Goal: Task Accomplishment & Management: Use online tool/utility

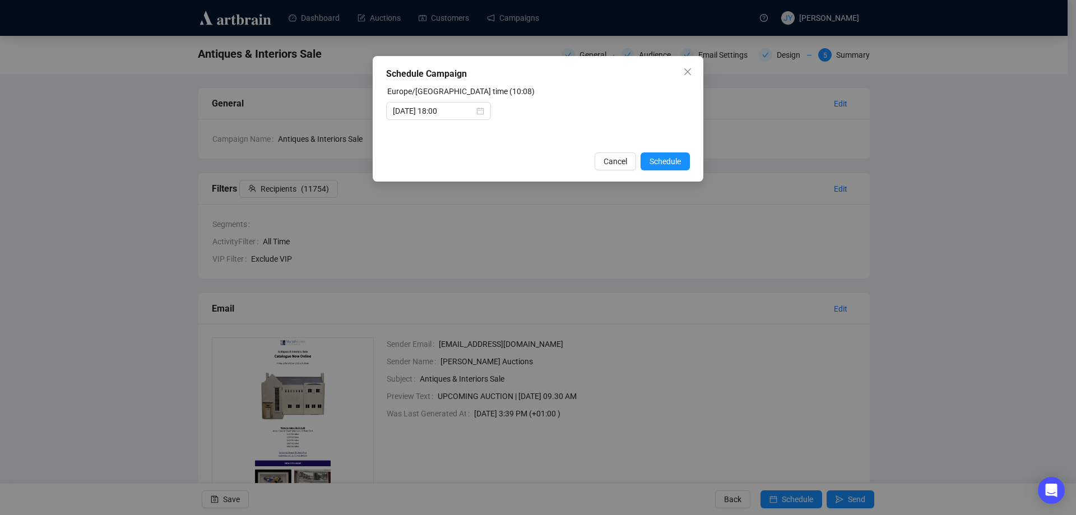
click at [672, 166] on span "Schedule" at bounding box center [665, 161] width 31 height 12
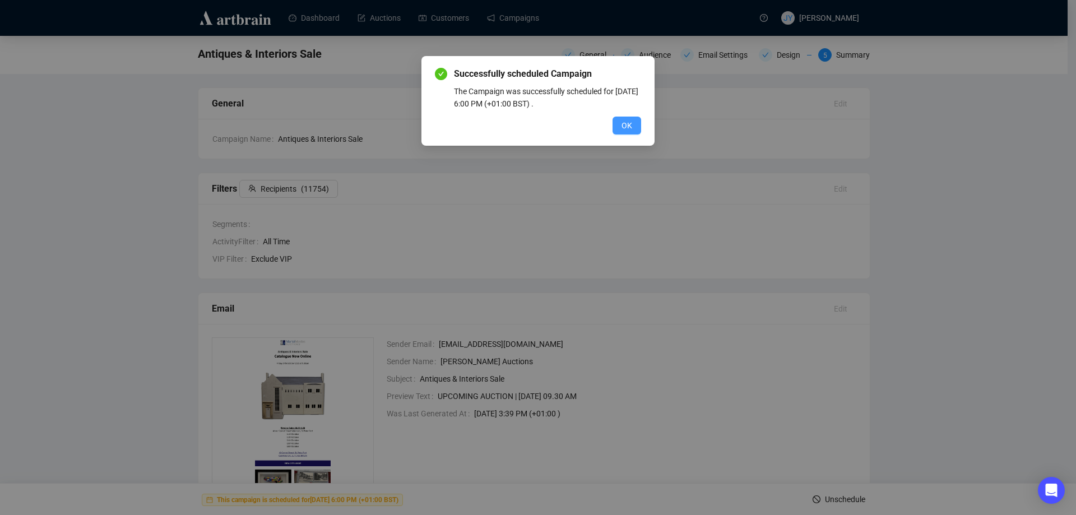
click at [635, 120] on button "OK" at bounding box center [627, 126] width 29 height 18
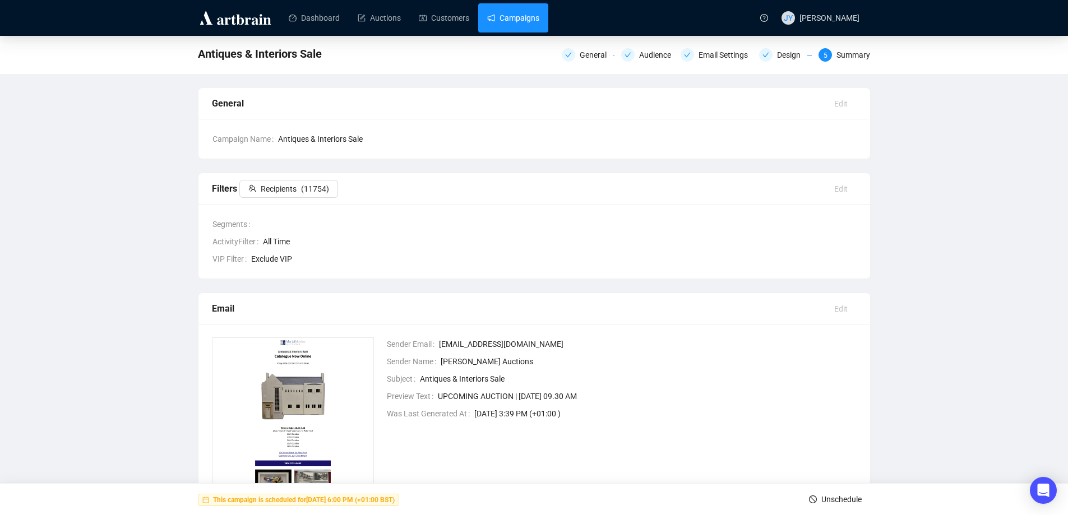
click at [504, 8] on link "Campaigns" at bounding box center [513, 17] width 52 height 29
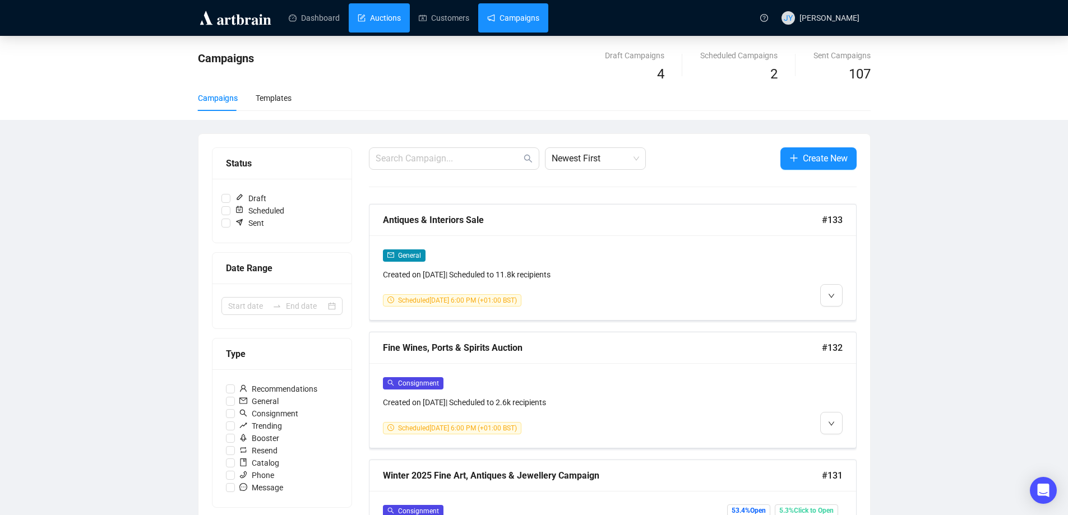
click at [395, 19] on link "Auctions" at bounding box center [379, 17] width 43 height 29
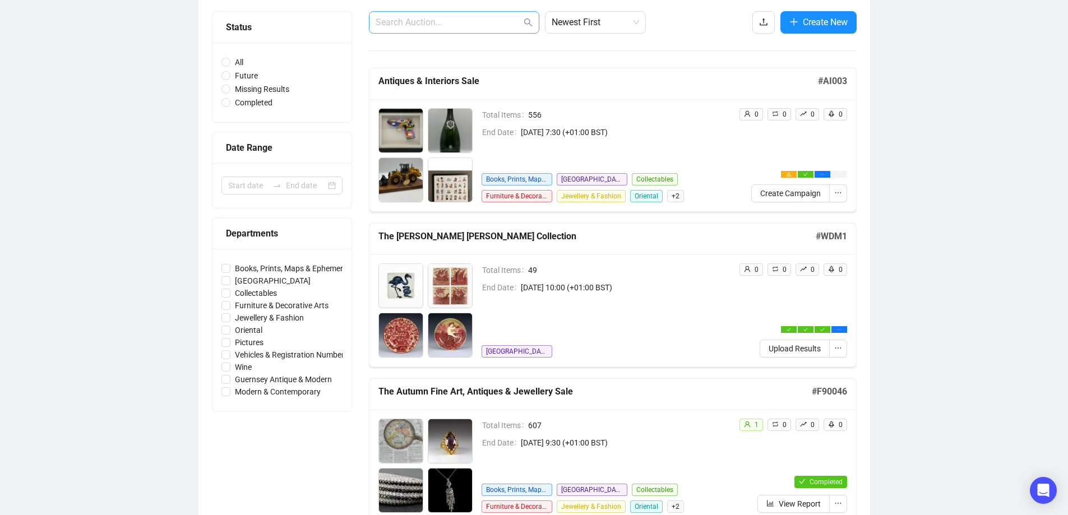
scroll to position [112, 0]
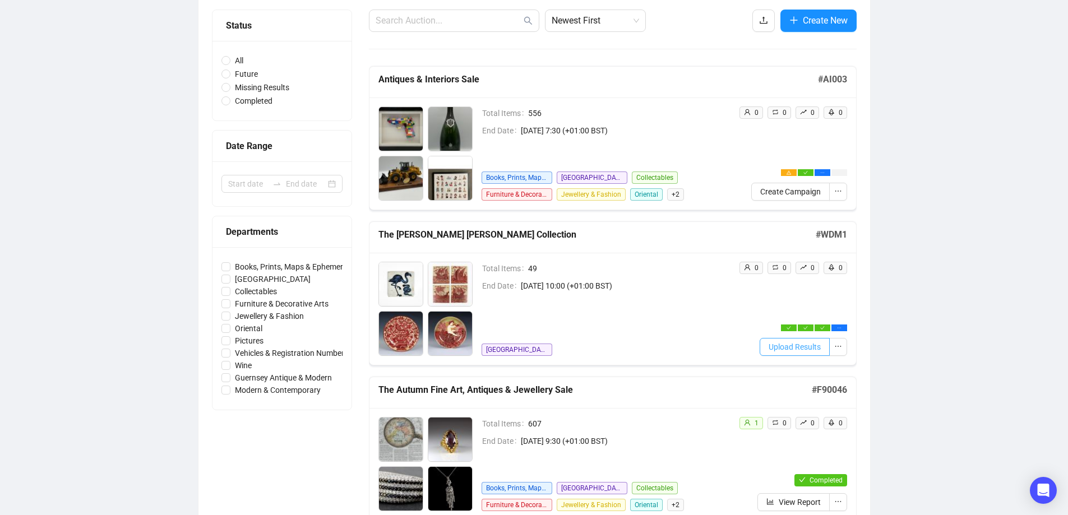
click at [780, 348] on span "Upload Results" at bounding box center [795, 347] width 52 height 12
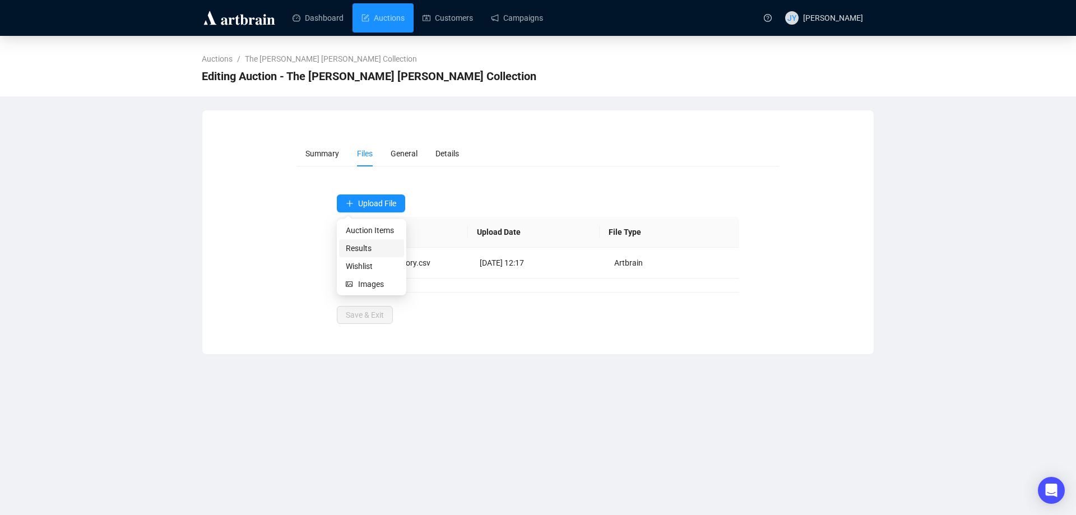
click at [360, 249] on span "Results" at bounding box center [372, 248] width 52 height 12
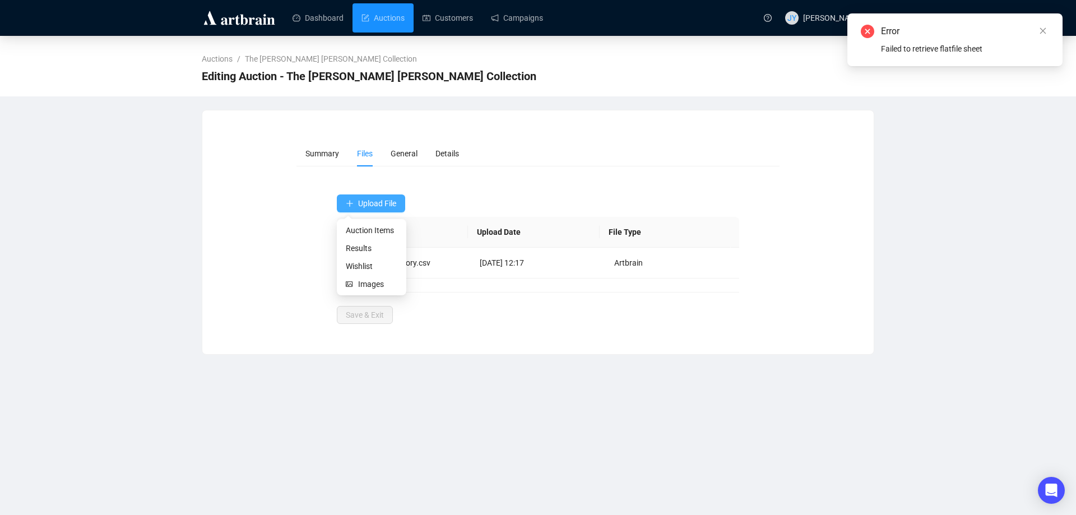
click at [375, 204] on span "Upload File" at bounding box center [377, 203] width 38 height 9
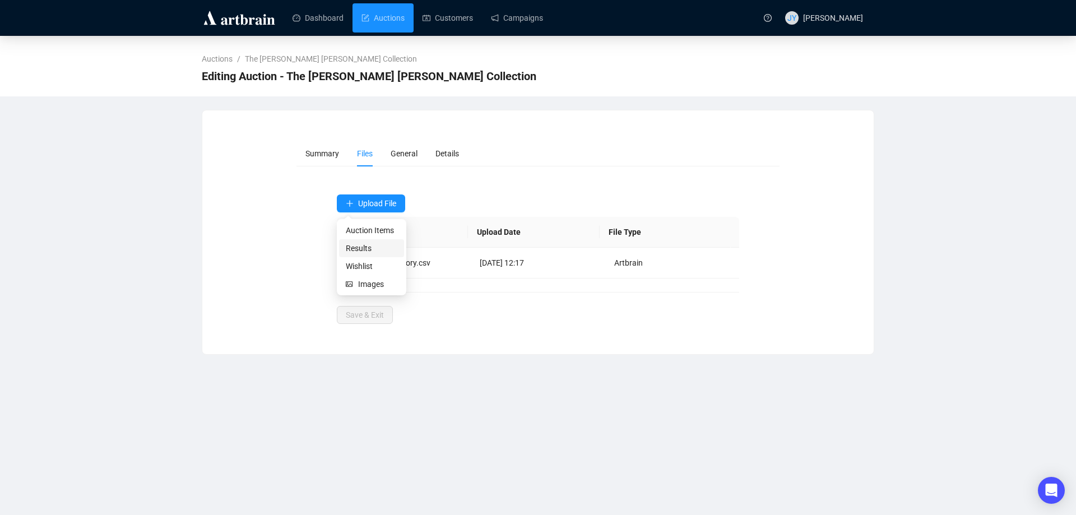
click at [360, 248] on span "Results" at bounding box center [372, 248] width 52 height 12
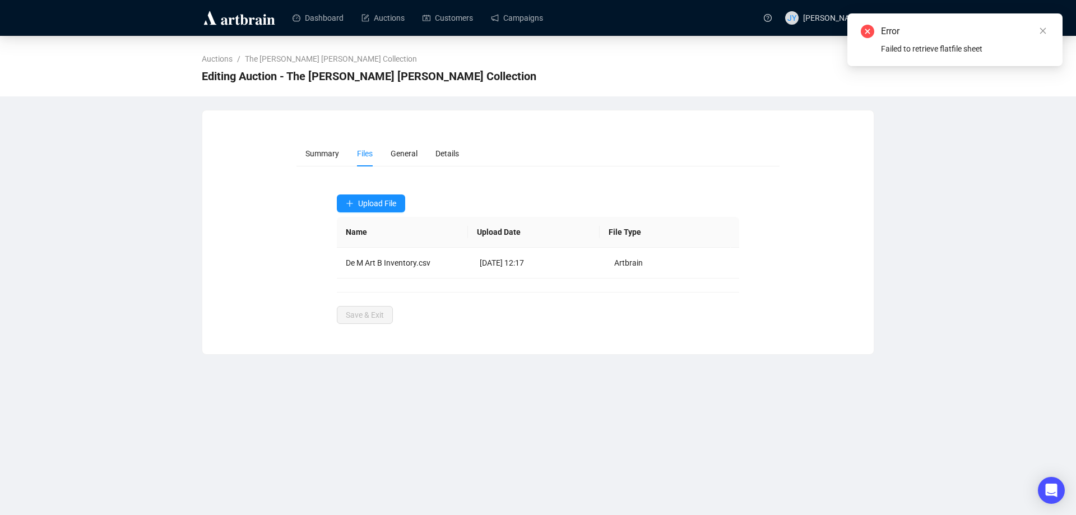
click at [258, 24] on img at bounding box center [239, 18] width 75 height 18
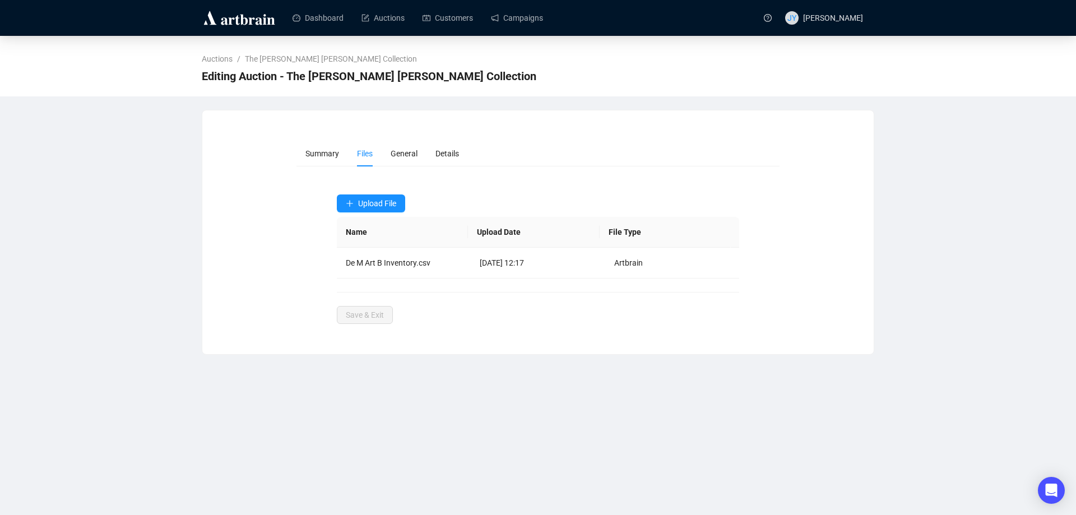
click at [257, 21] on img at bounding box center [239, 18] width 75 height 18
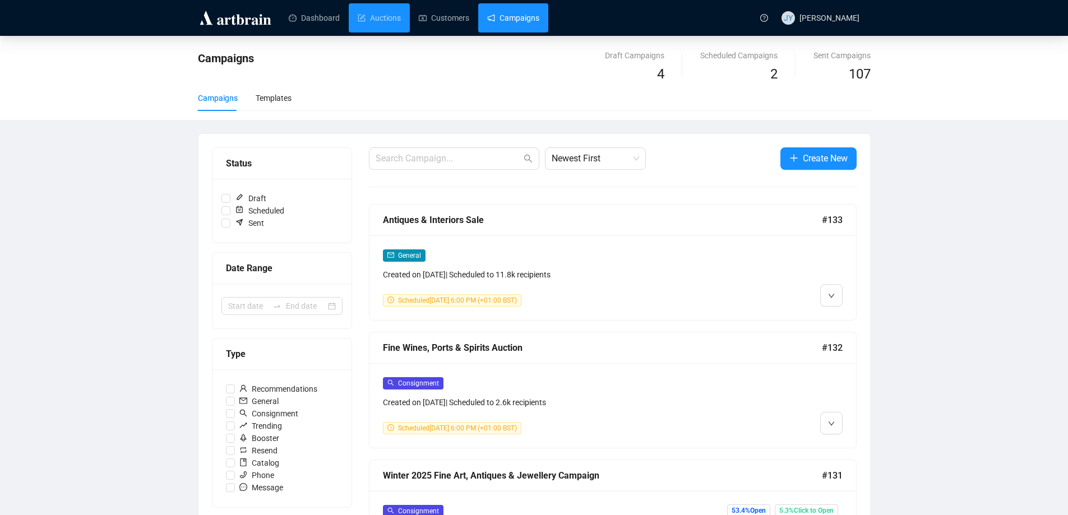
click at [376, 22] on link "Auctions" at bounding box center [379, 17] width 43 height 29
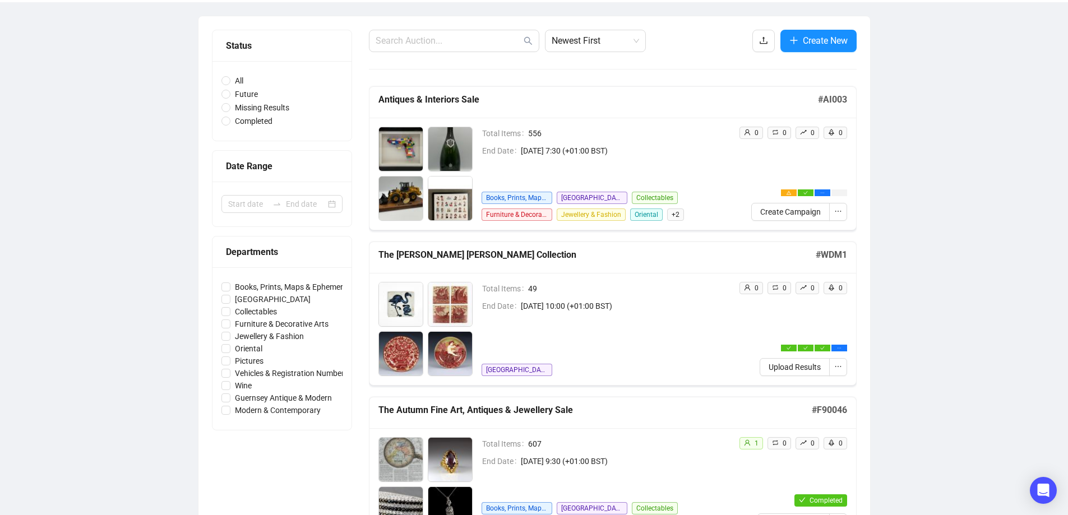
scroll to position [112, 0]
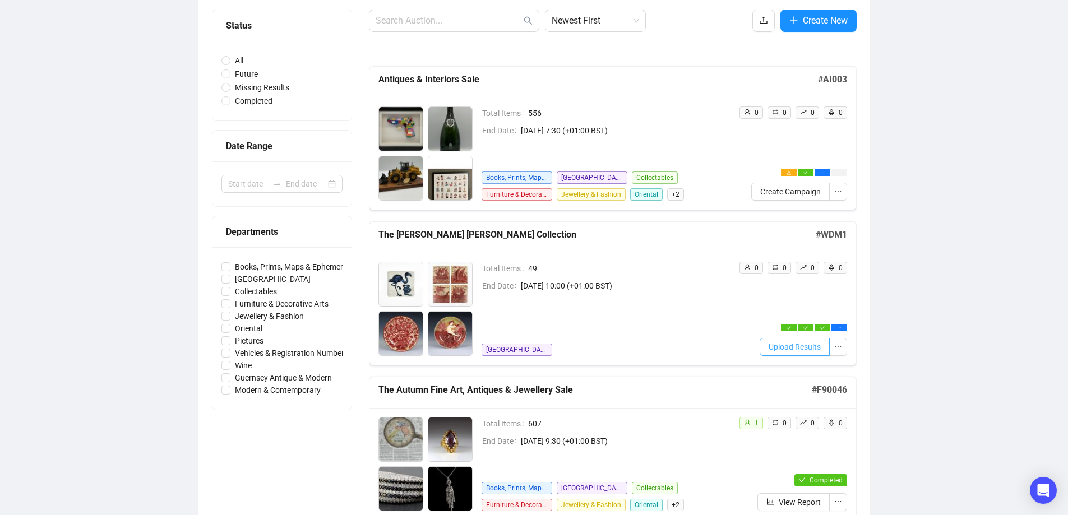
click at [801, 344] on span "Upload Results" at bounding box center [795, 347] width 52 height 12
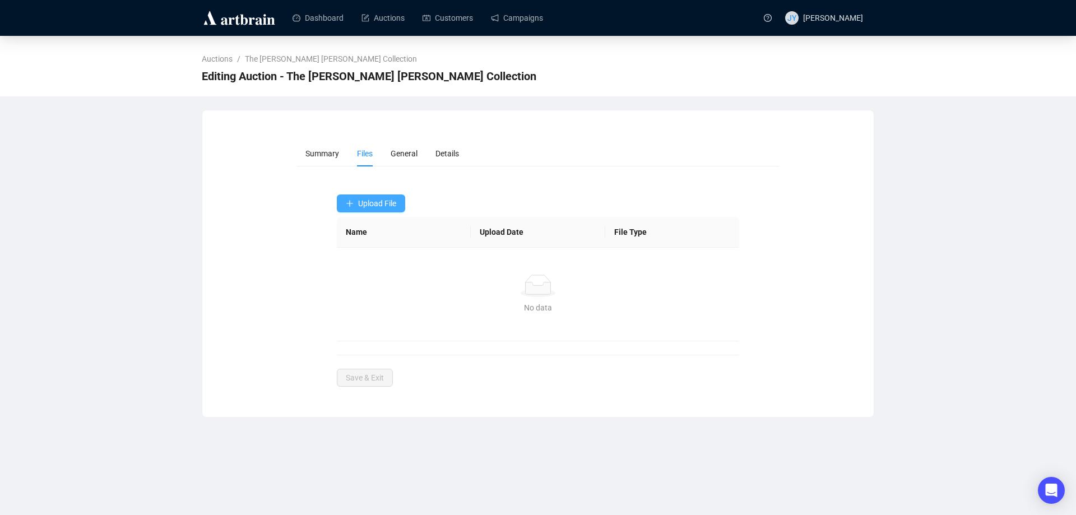
click at [391, 201] on span "Upload File" at bounding box center [377, 203] width 38 height 9
click at [358, 248] on span "Results" at bounding box center [372, 248] width 52 height 12
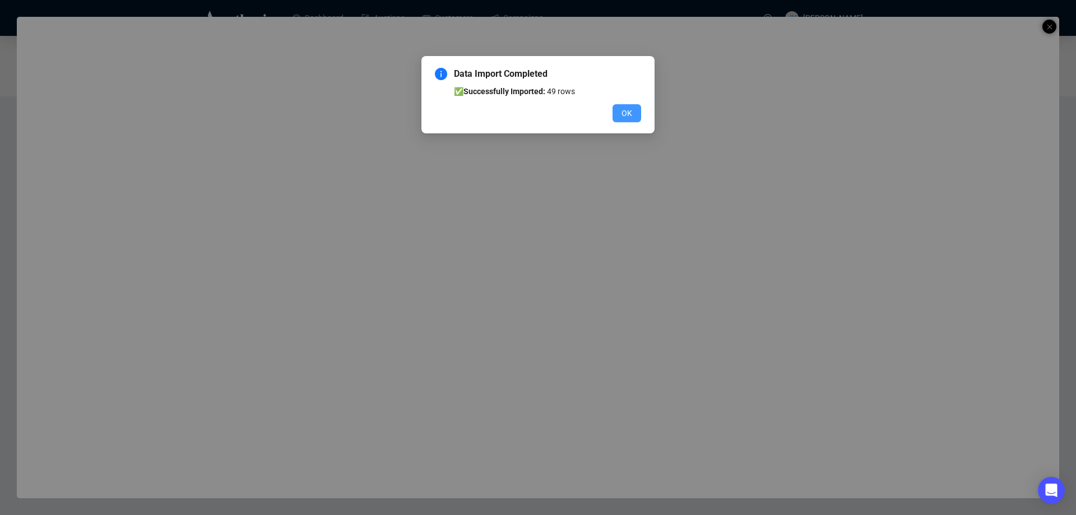
click at [623, 110] on span "OK" at bounding box center [627, 113] width 11 height 12
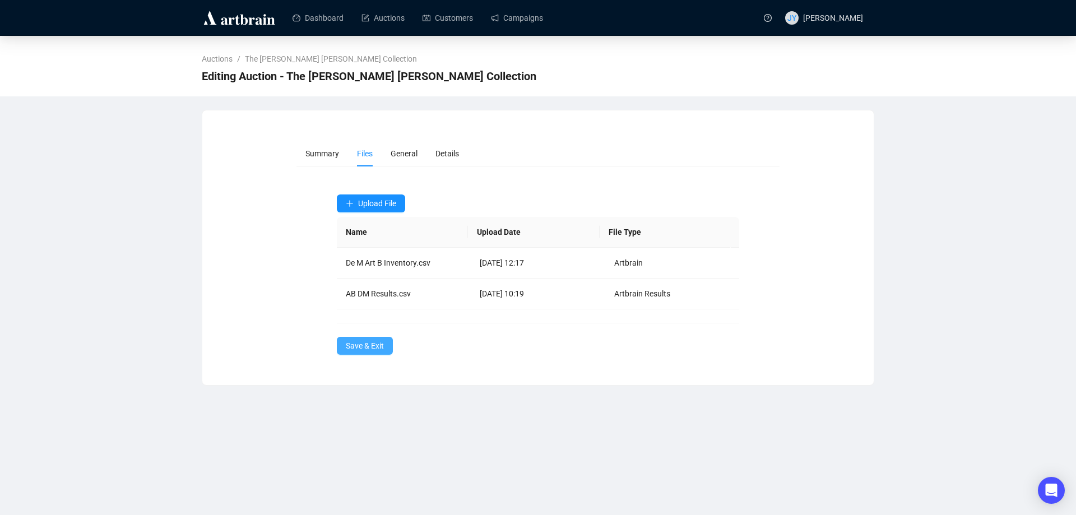
click at [361, 346] on span "Save & Exit" at bounding box center [365, 346] width 38 height 12
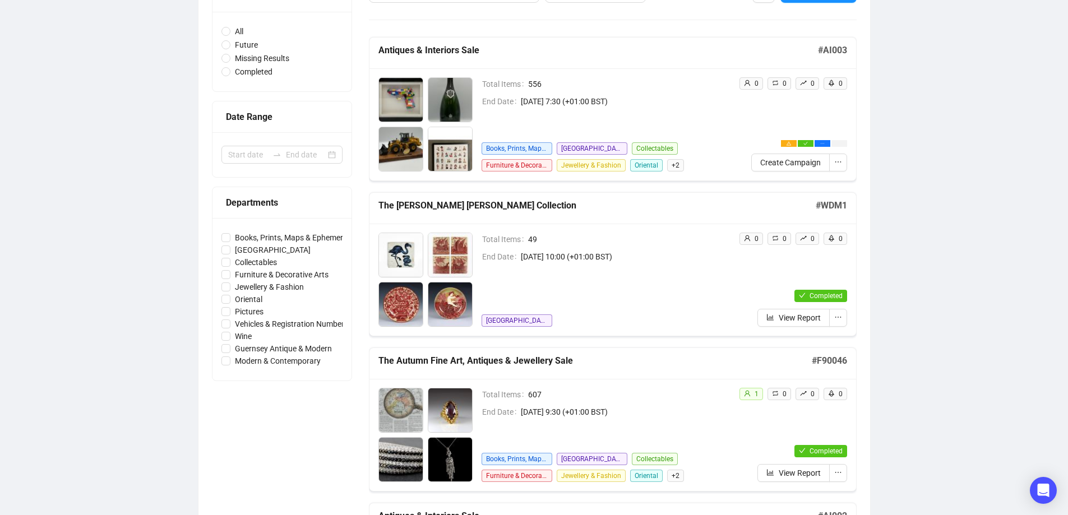
scroll to position [112, 0]
